Goal: Transaction & Acquisition: Purchase product/service

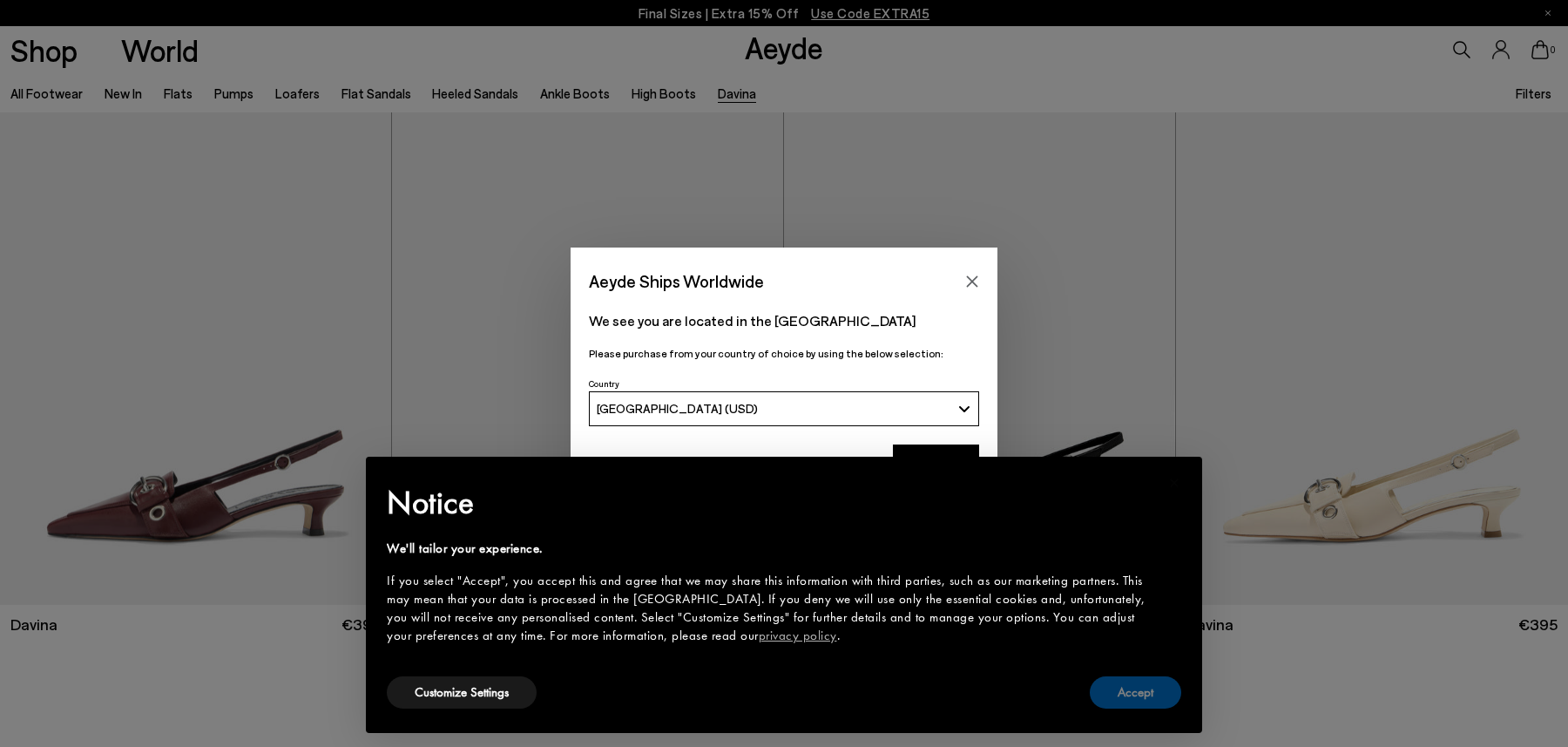
click at [1144, 704] on button "Accept" at bounding box center [1136, 692] width 91 height 33
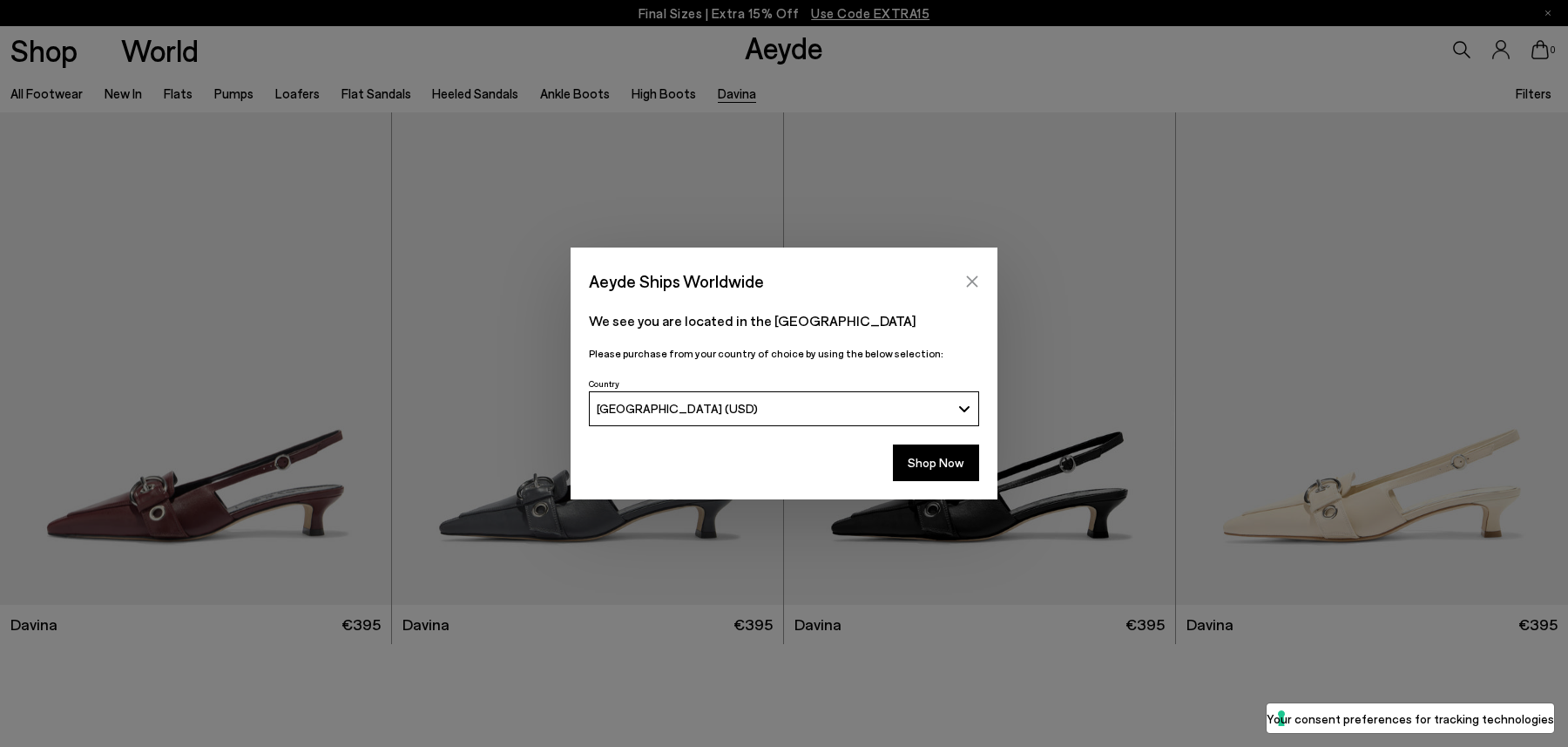
click at [961, 281] on button "Close" at bounding box center [972, 281] width 26 height 26
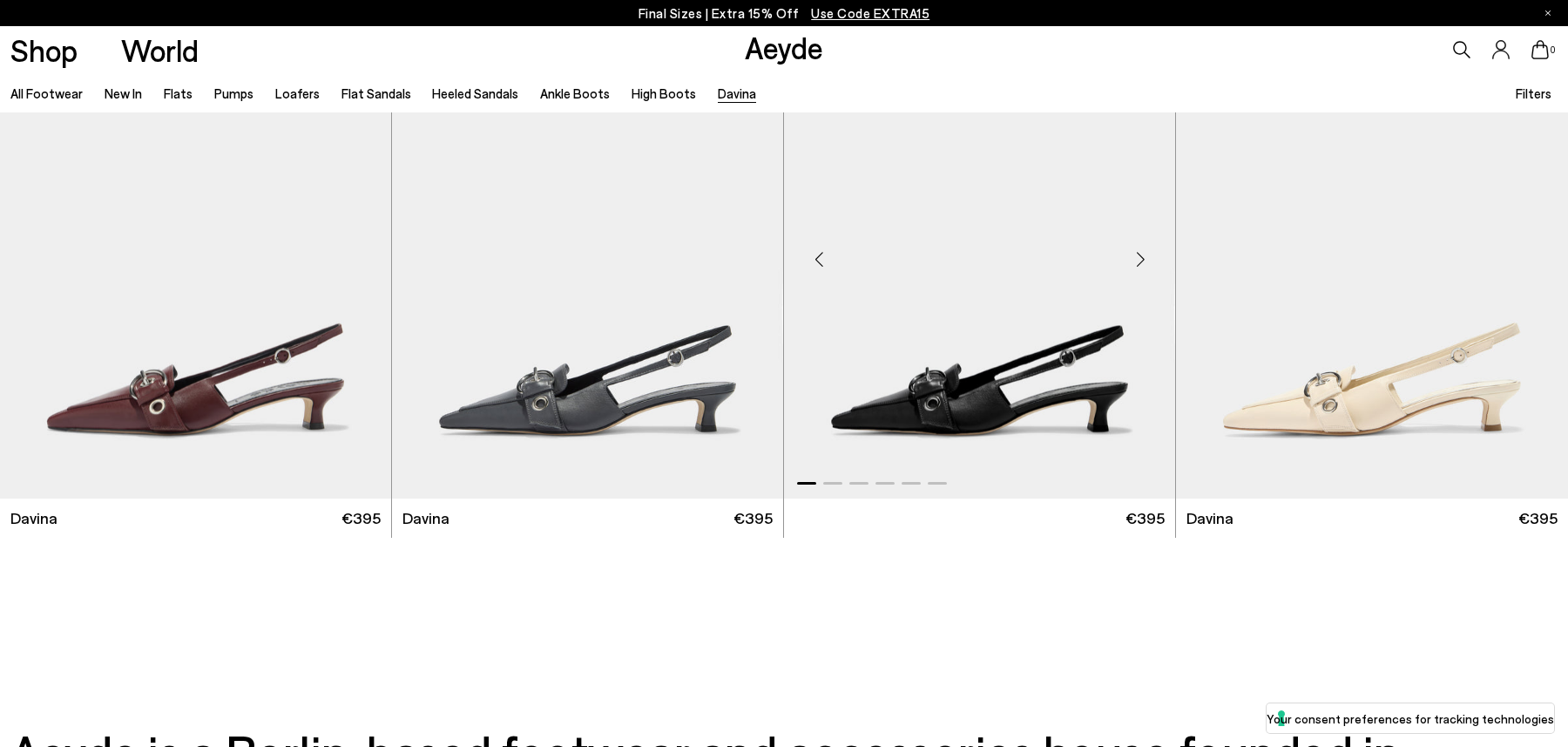
scroll to position [112, 0]
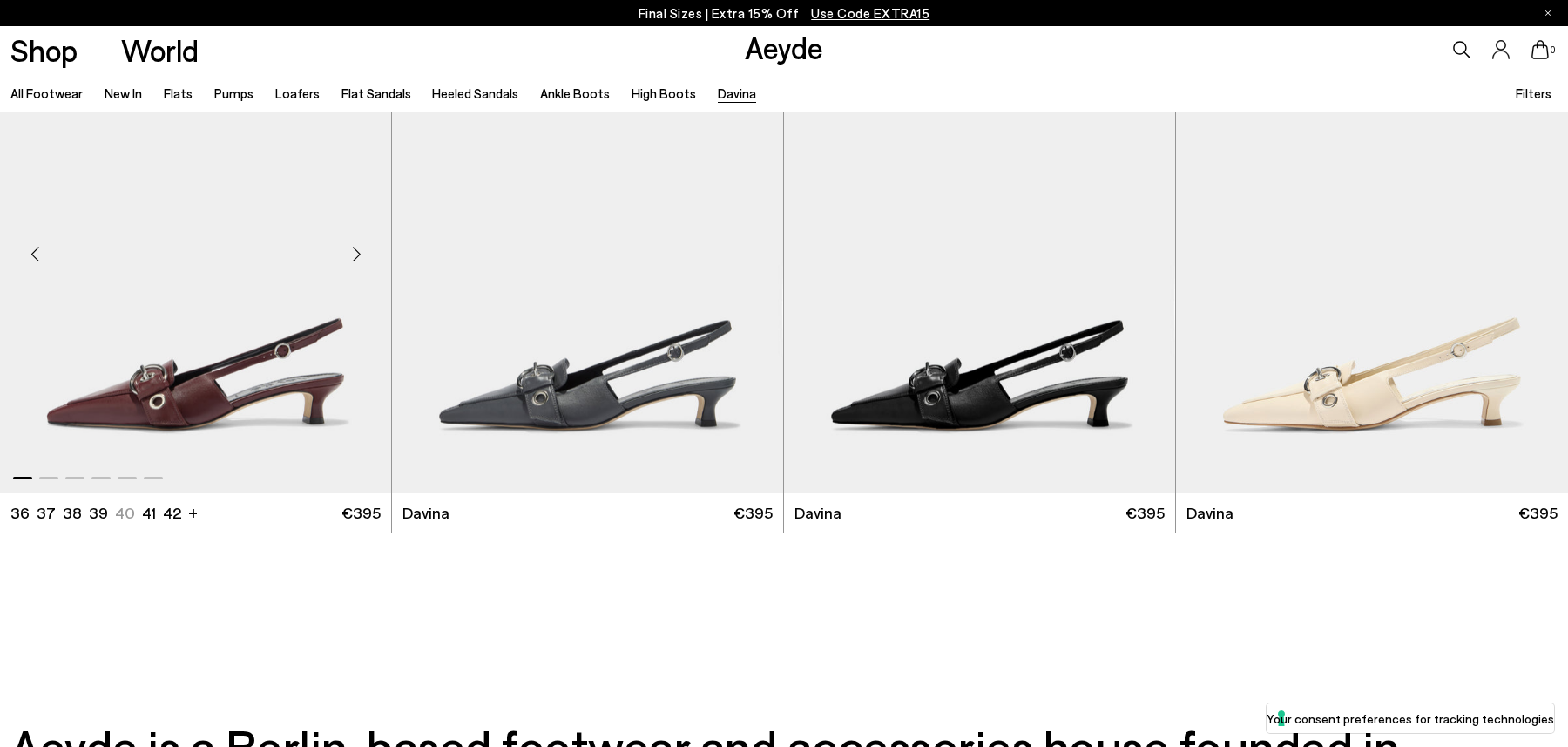
click at [235, 384] on img "1 / 6" at bounding box center [195, 247] width 392 height 491
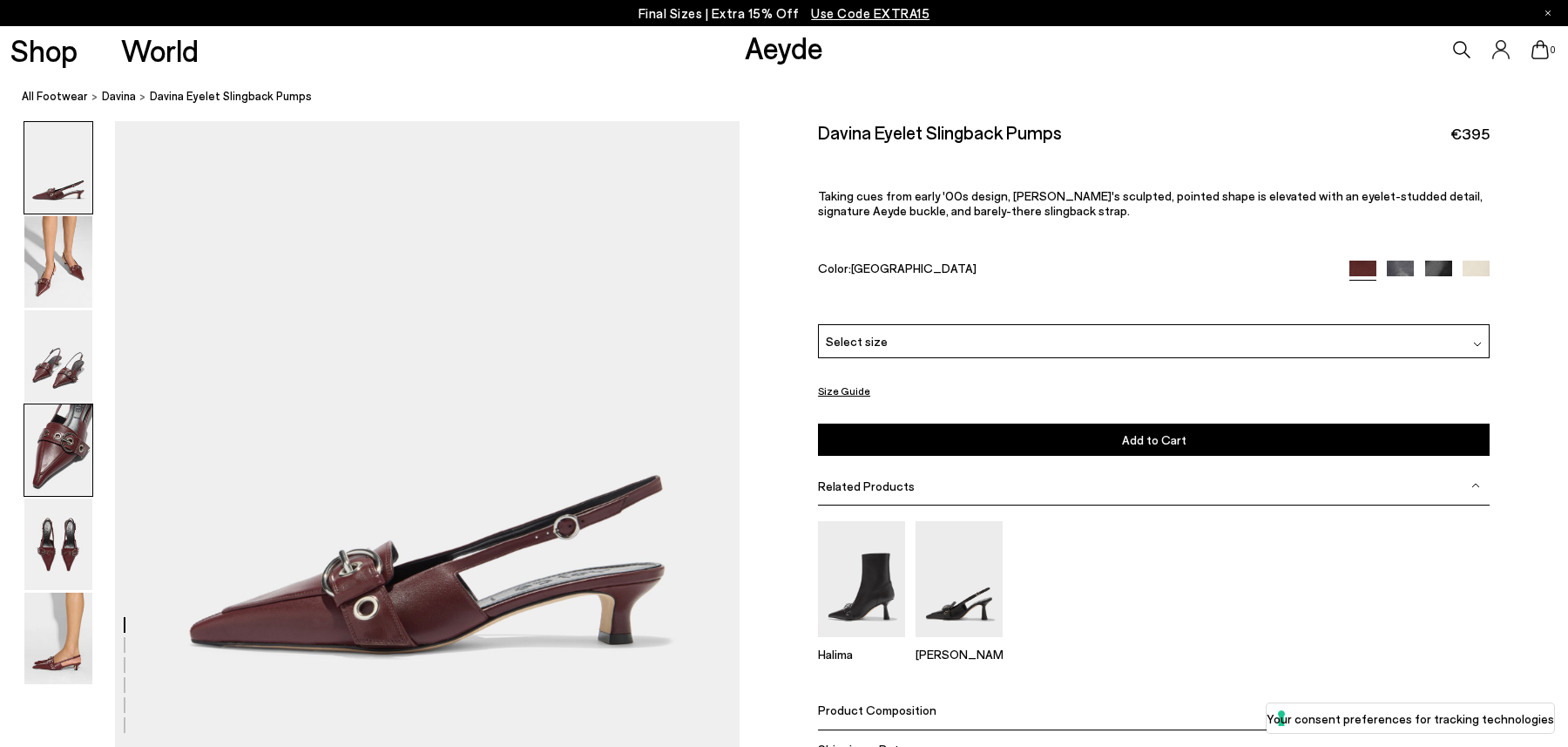
click at [37, 460] on img at bounding box center [58, 450] width 68 height 91
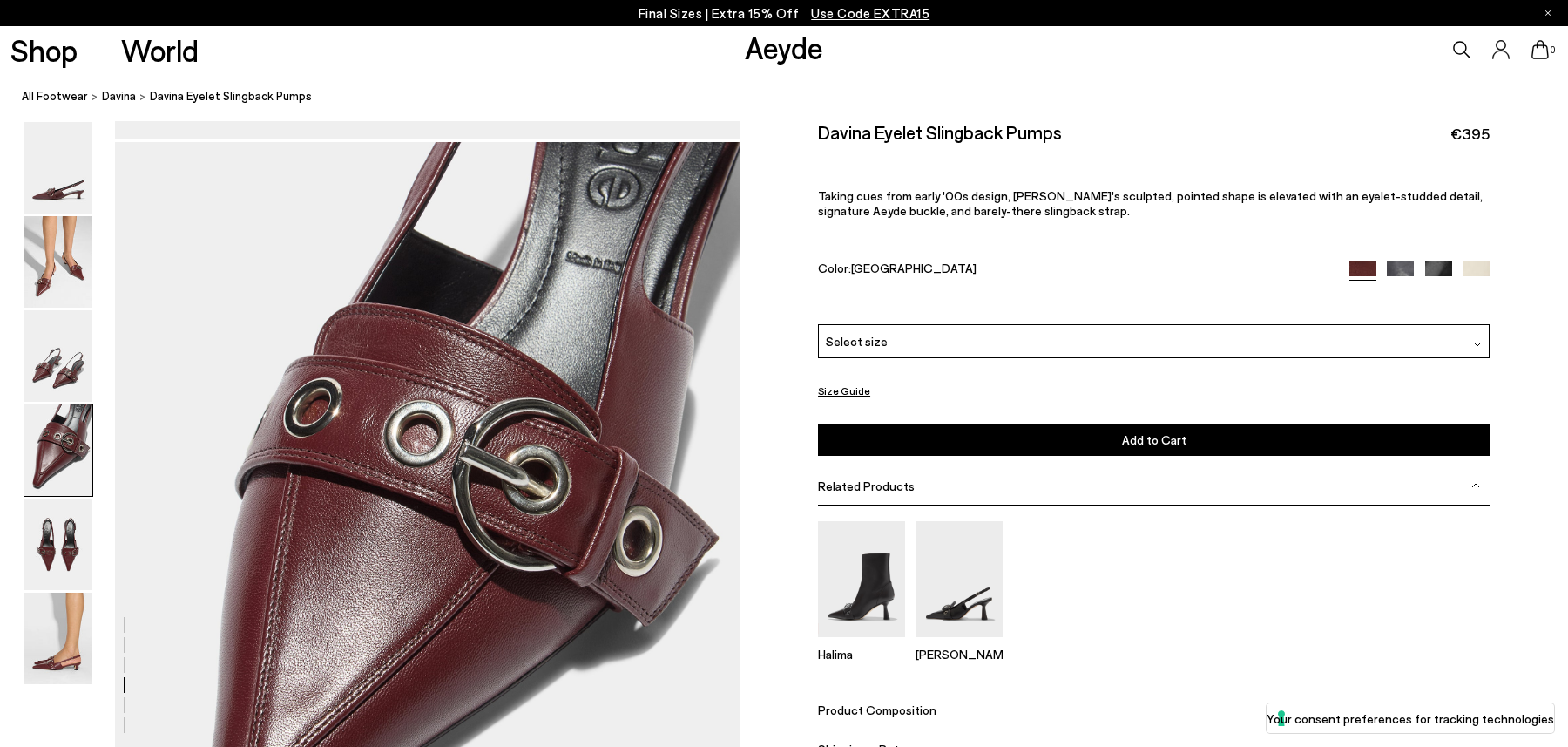
scroll to position [2301, 0]
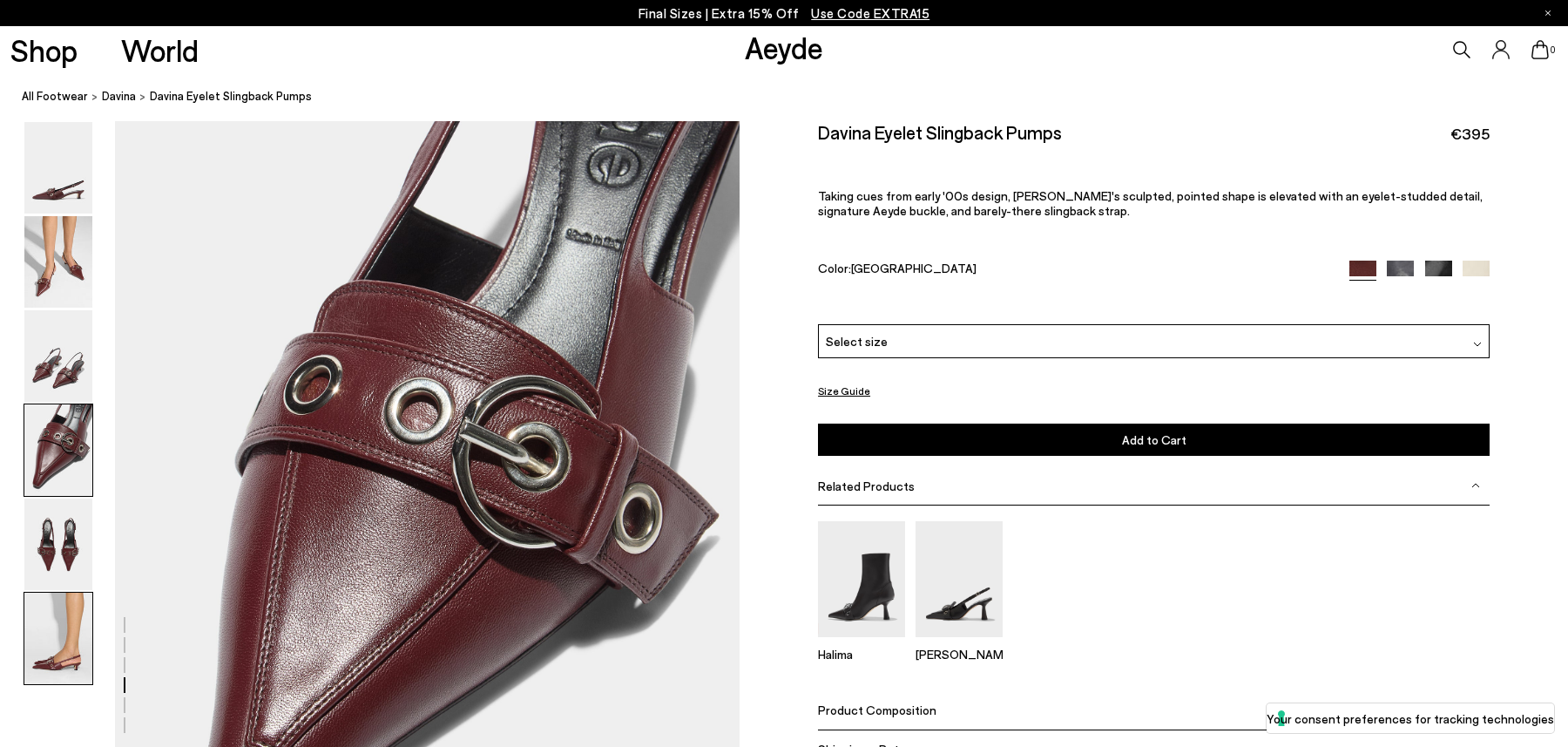
click at [54, 614] on img at bounding box center [58, 638] width 68 height 91
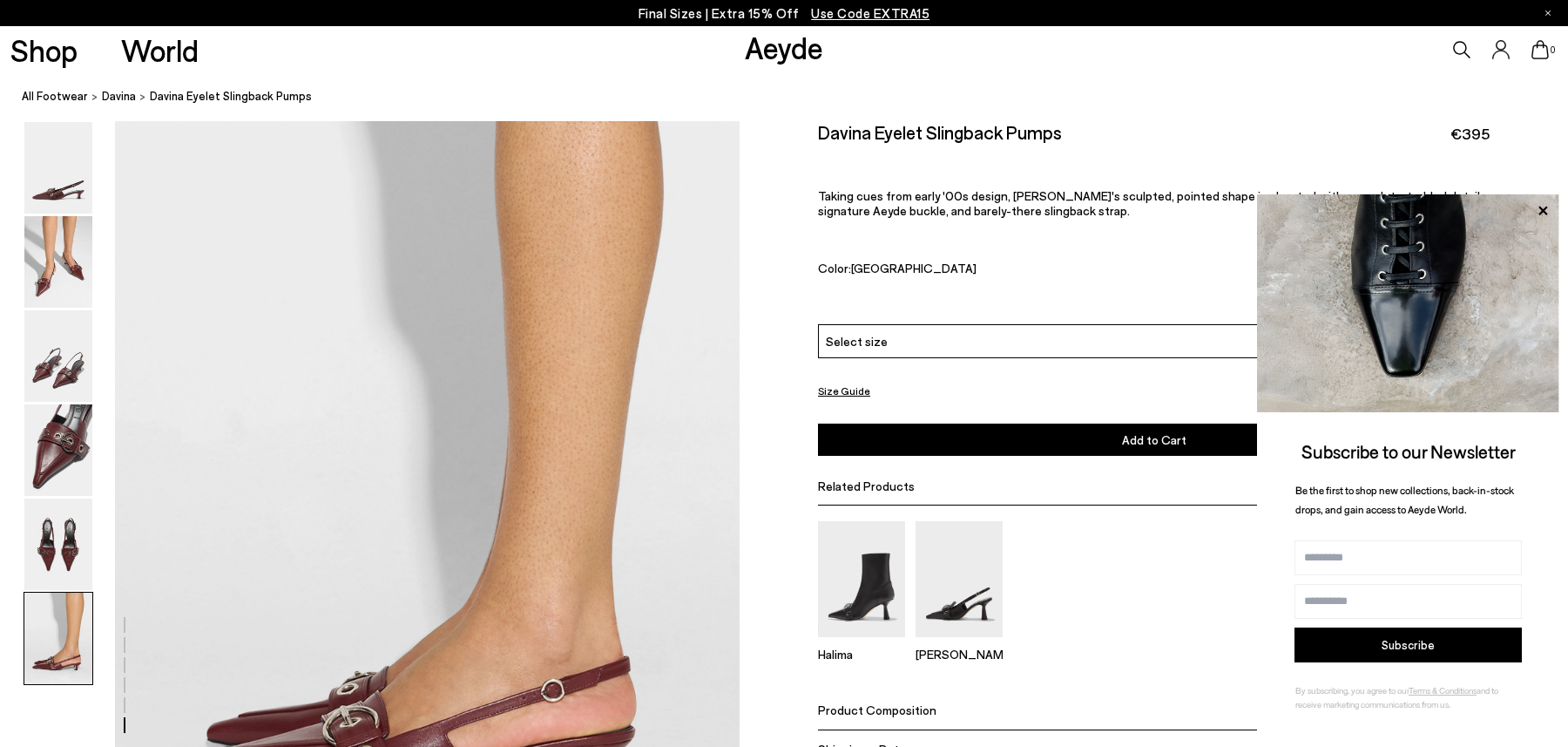
scroll to position [3958, 0]
